Goal: Transaction & Acquisition: Purchase product/service

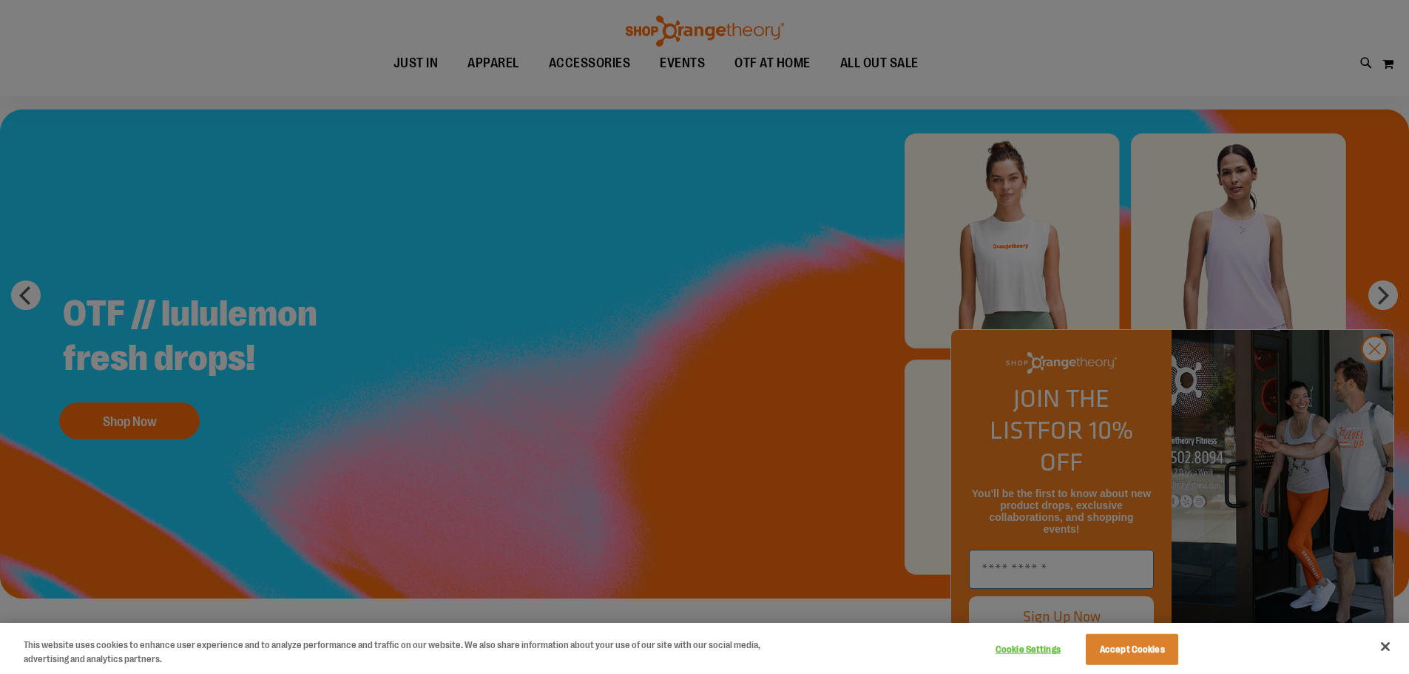
scroll to position [221, 0]
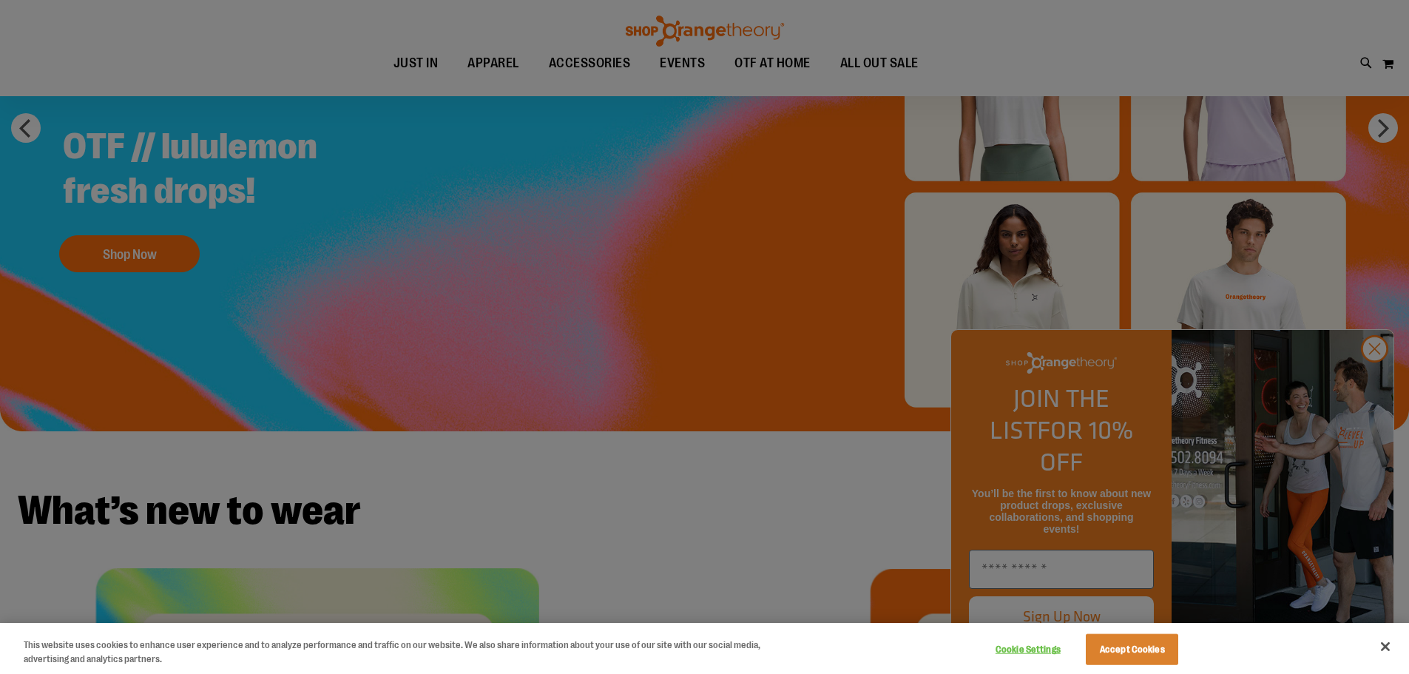
click at [1373, 382] on div at bounding box center [704, 337] width 1409 height 674
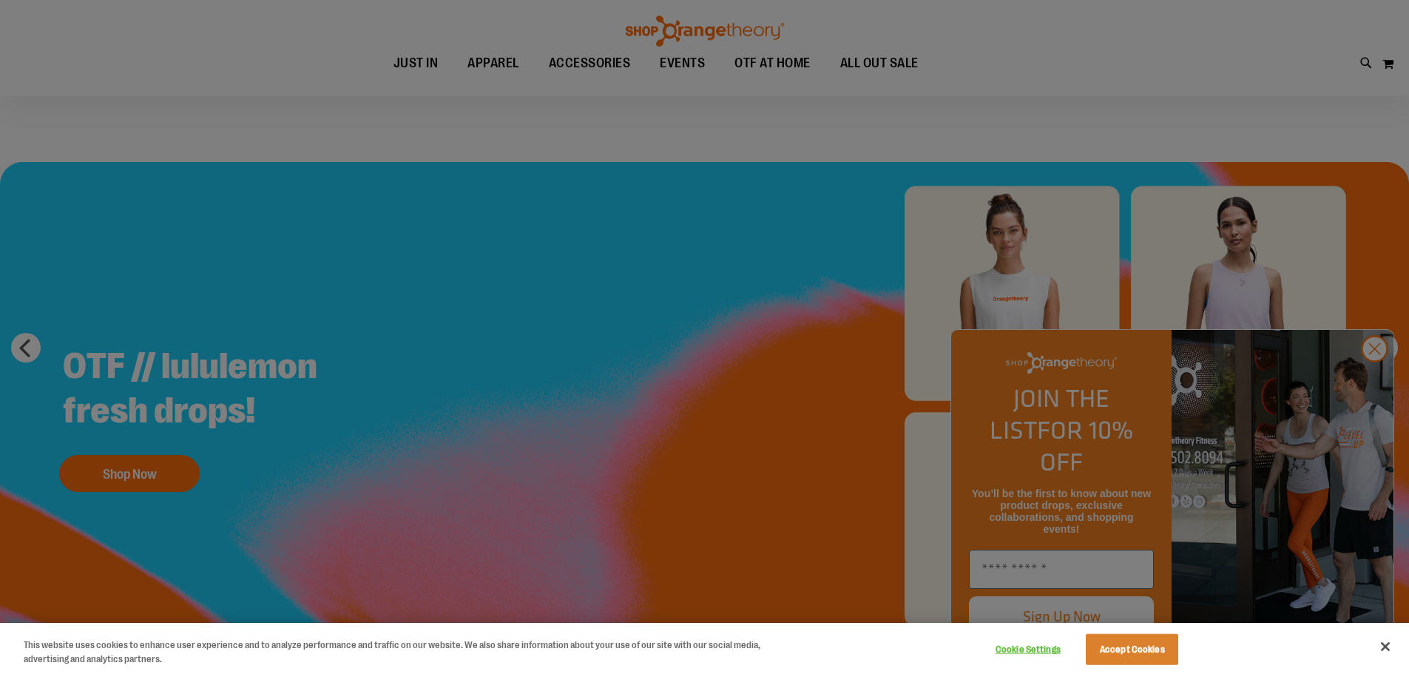
scroll to position [0, 0]
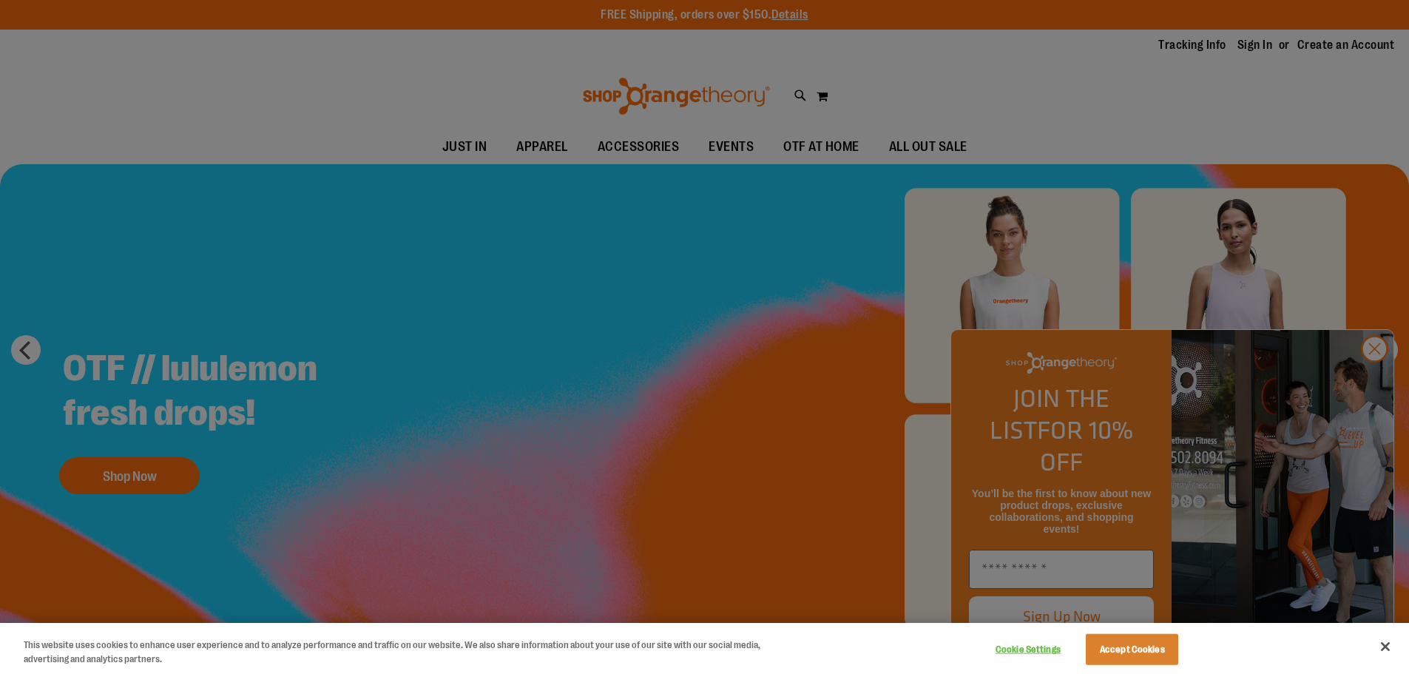
click at [530, 148] on div at bounding box center [704, 337] width 1409 height 674
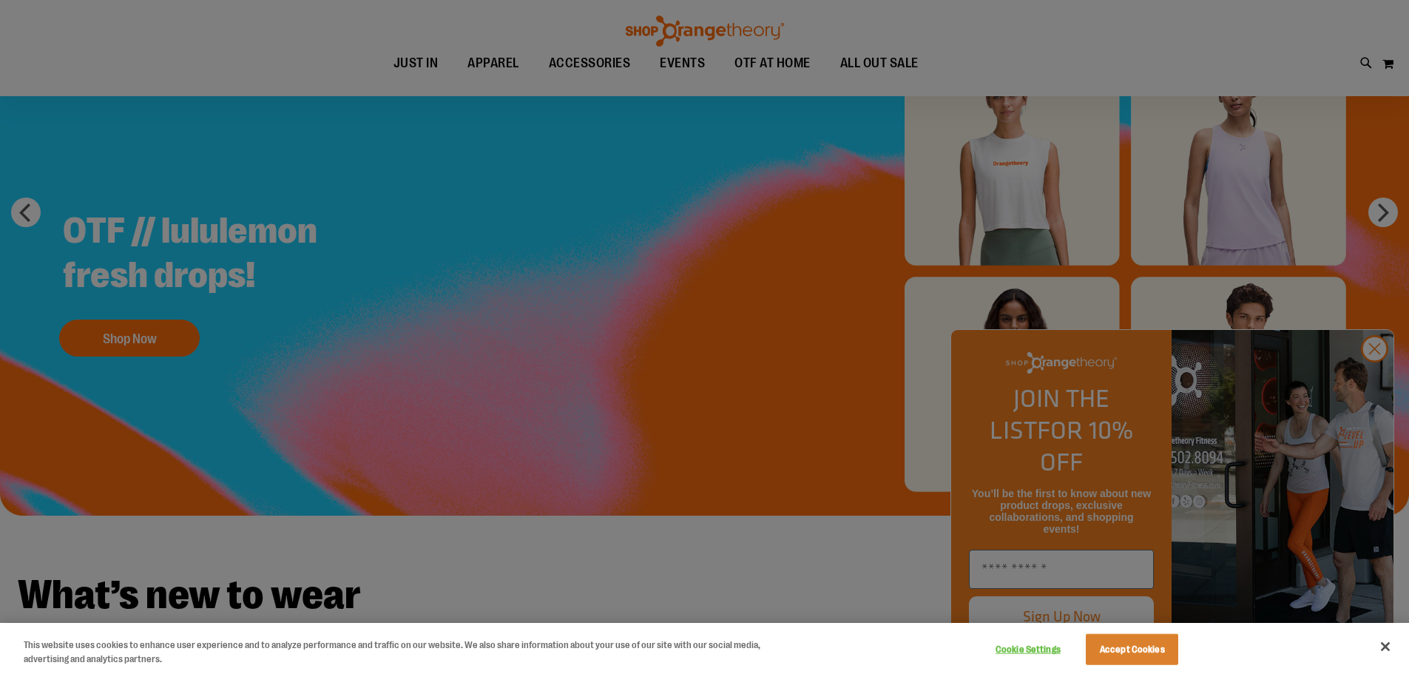
scroll to position [147, 0]
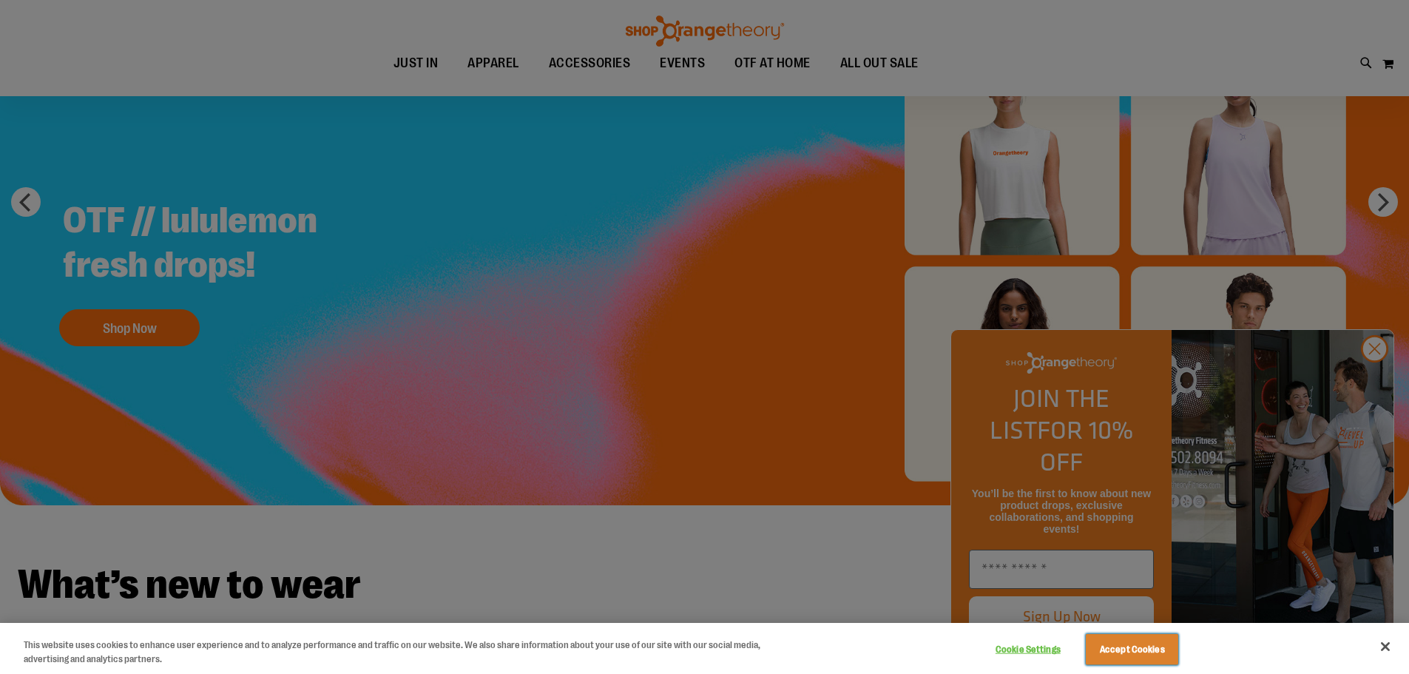
click at [1153, 652] on button "Accept Cookies" at bounding box center [1132, 649] width 92 height 31
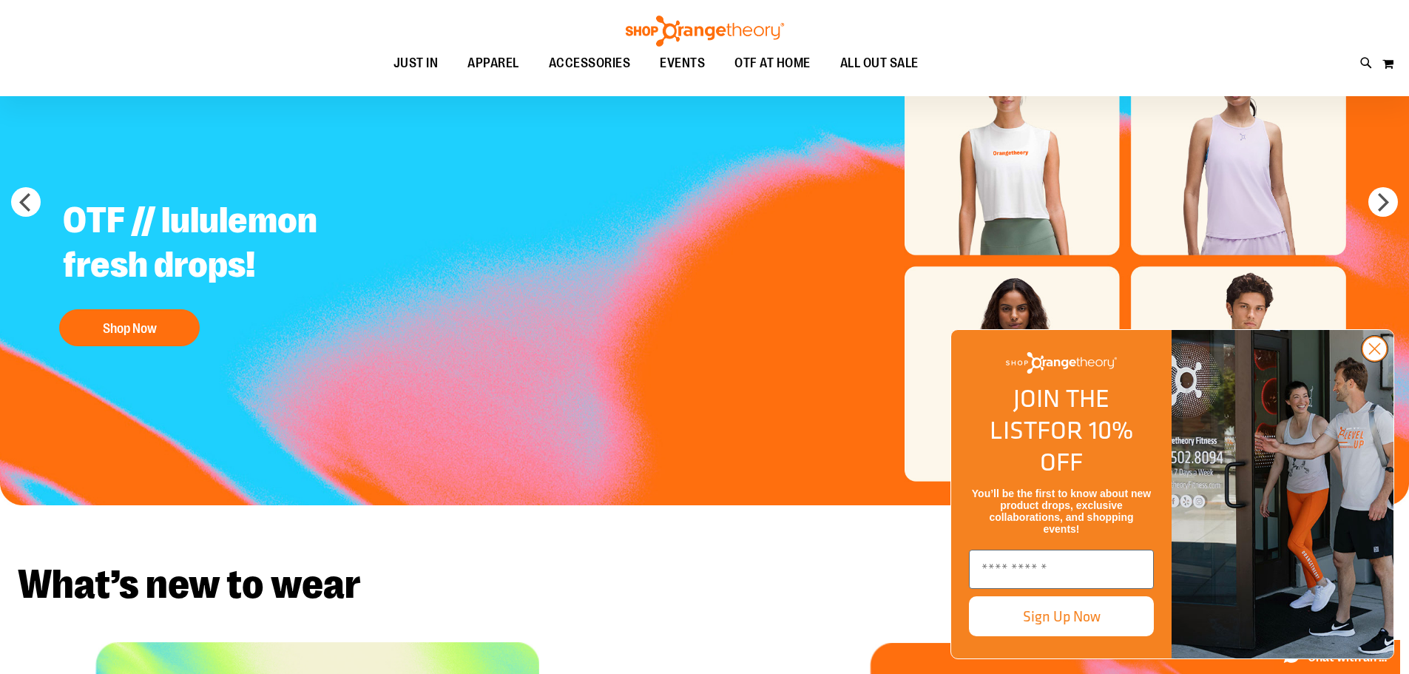
click at [1374, 361] on circle "Close dialog" at bounding box center [1374, 349] width 24 height 24
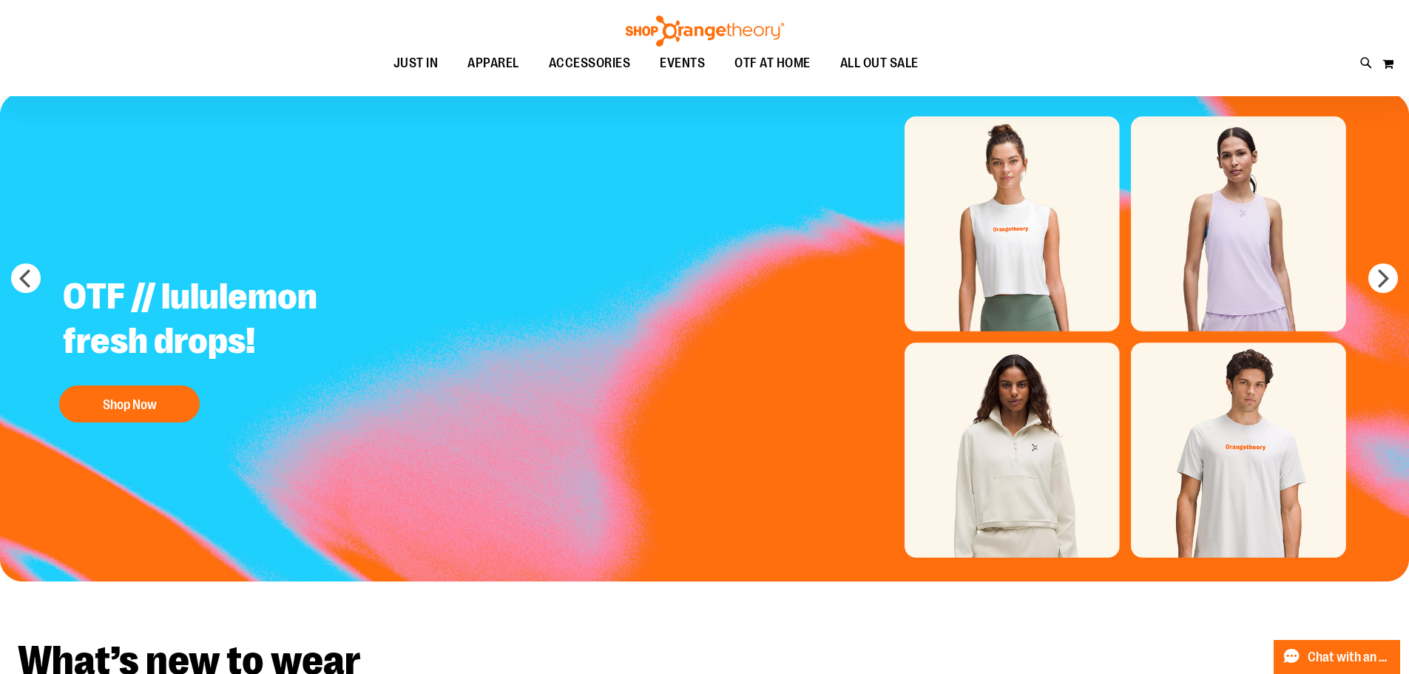
scroll to position [0, 0]
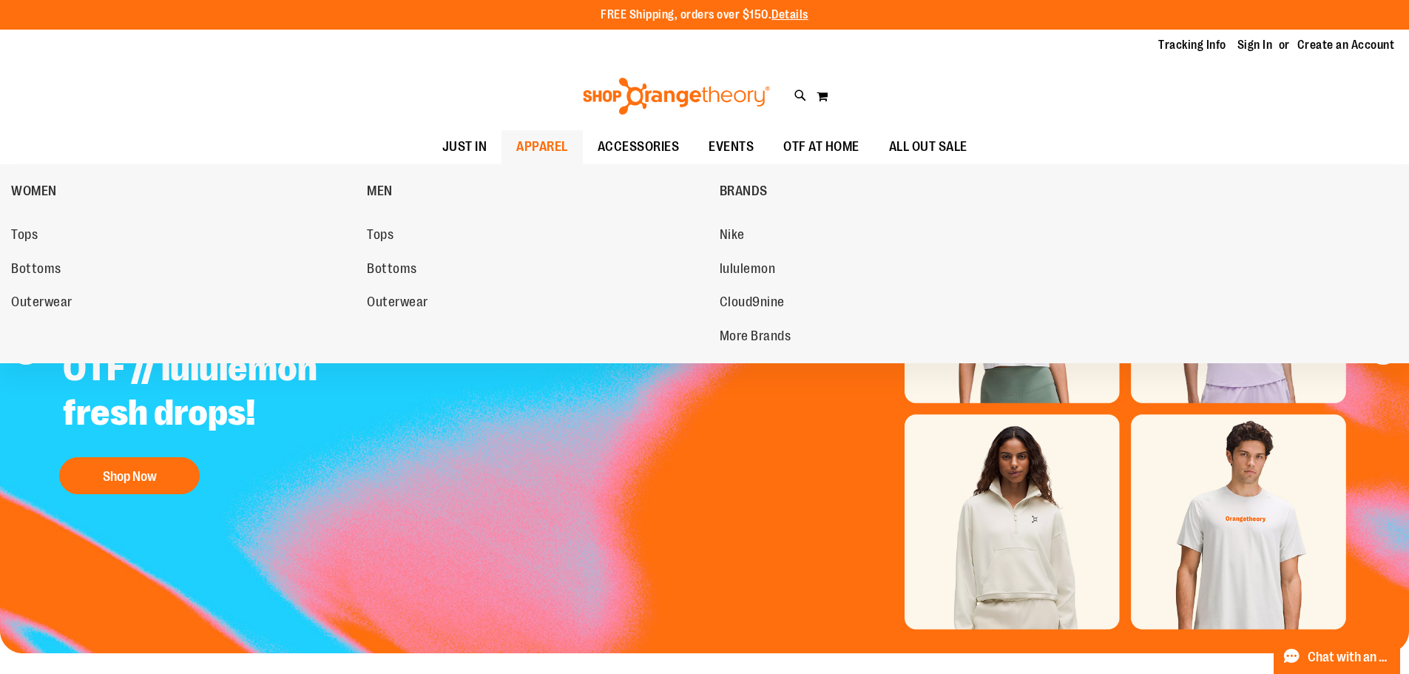
click at [516, 152] on span "APPAREL" at bounding box center [542, 146] width 52 height 33
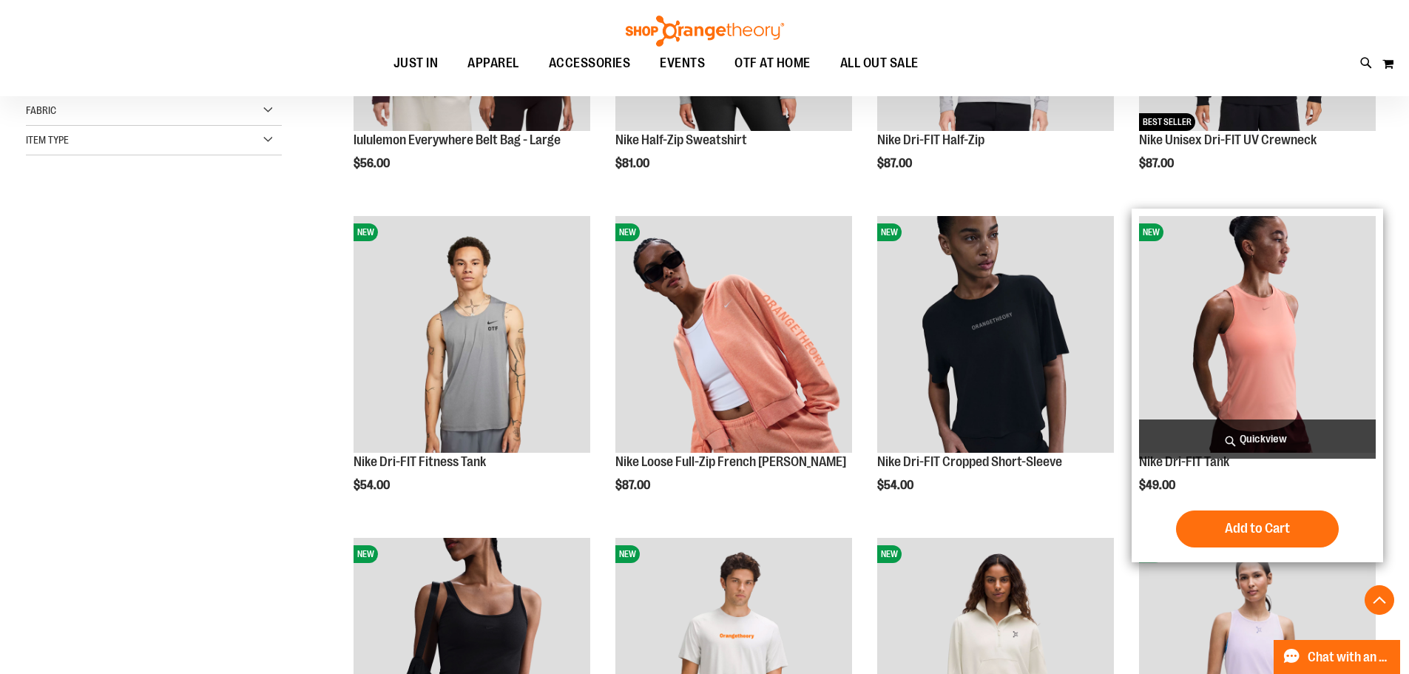
scroll to position [443, 0]
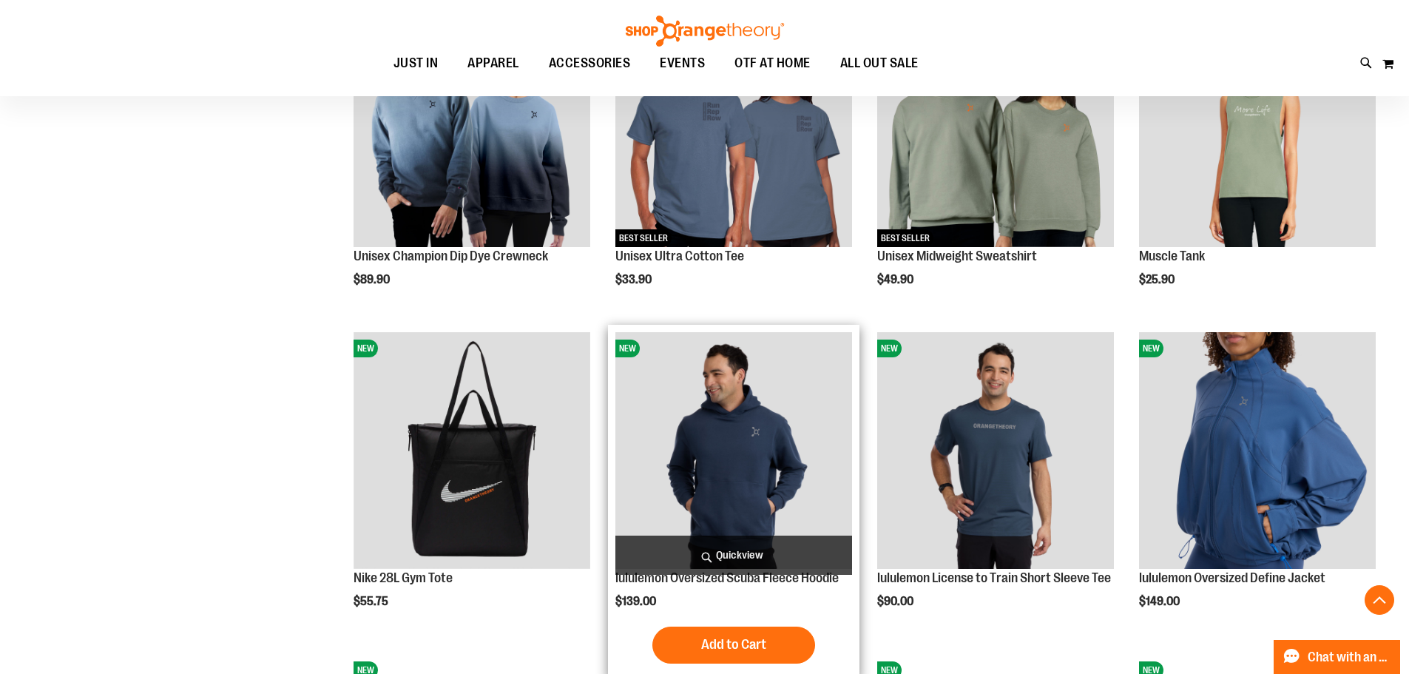
scroll to position [1257, 0]
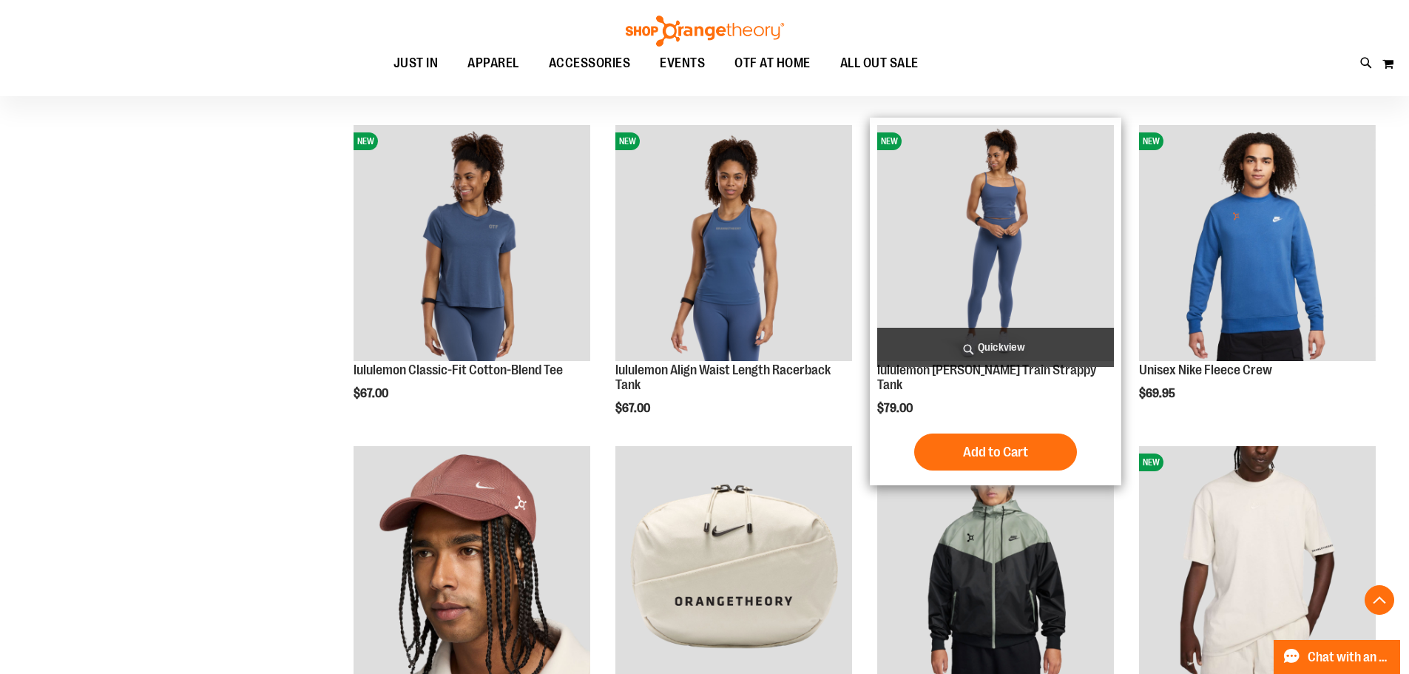
scroll to position [1848, 0]
